Goal: Task Accomplishment & Management: Manage account settings

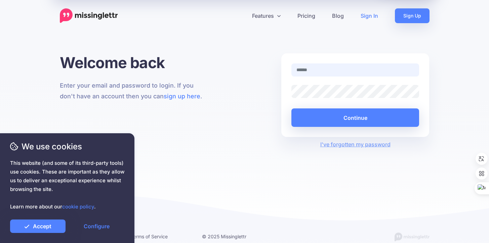
type input "**********"
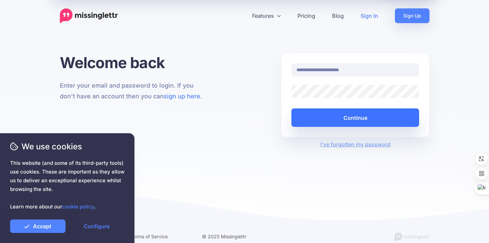
click at [310, 111] on button "Continue" at bounding box center [355, 117] width 128 height 18
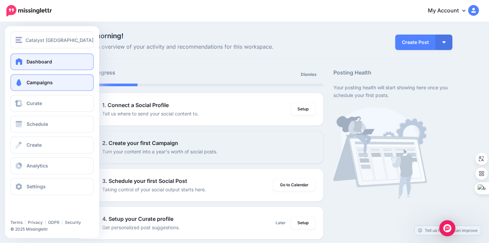
click at [33, 85] on span "Campaigns" at bounding box center [40, 83] width 26 height 6
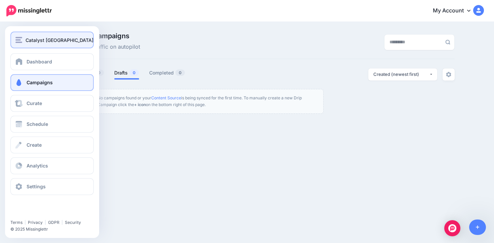
click at [19, 40] on img "button" at bounding box center [18, 40] width 7 height 6
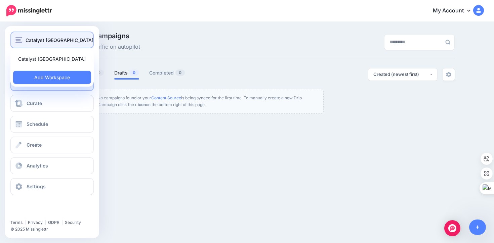
click at [23, 38] on div "Catalyst [GEOGRAPHIC_DATA]" at bounding box center [51, 40] width 73 height 8
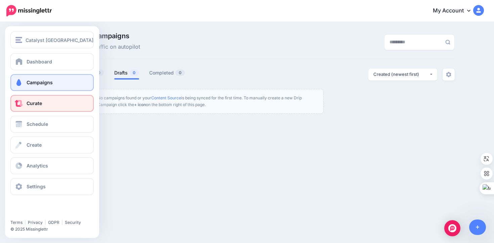
click at [27, 105] on span "Curate" at bounding box center [34, 103] width 15 height 6
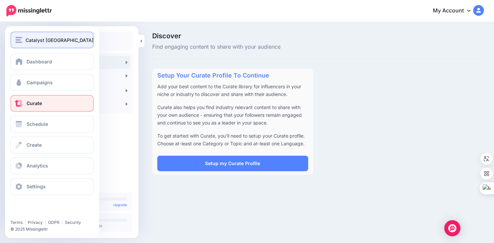
click at [21, 37] on img "button" at bounding box center [18, 40] width 7 height 6
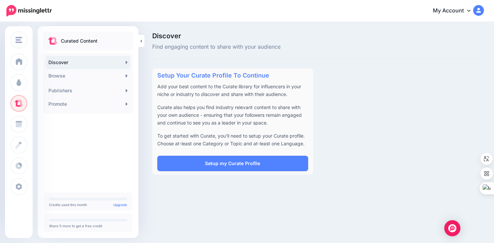
click at [468, 13] on icon at bounding box center [468, 10] width 3 height 5
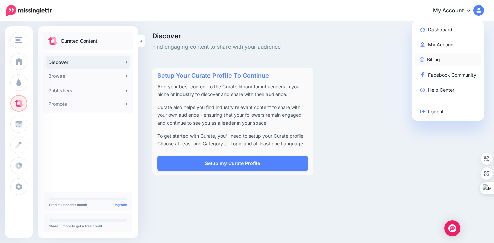
click at [439, 54] on link "Billing" at bounding box center [447, 59] width 67 height 13
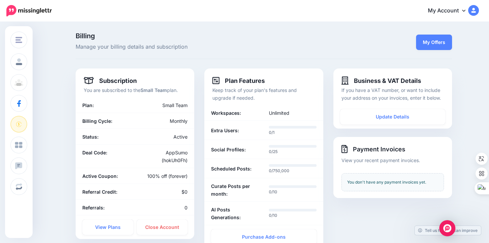
click at [27, 11] on img at bounding box center [28, 10] width 45 height 11
